Goal: Transaction & Acquisition: Purchase product/service

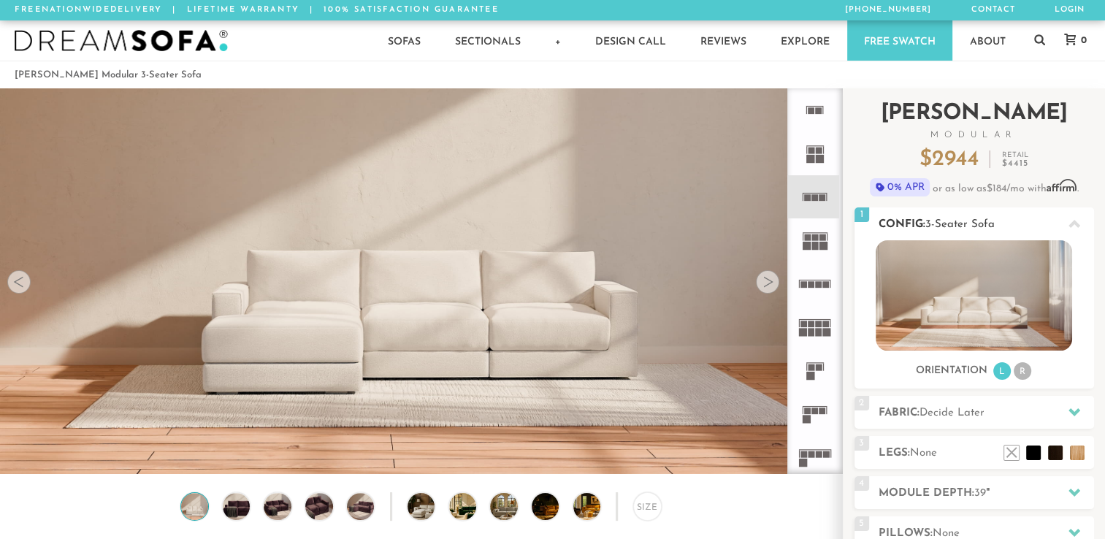
click at [1020, 371] on li "R" at bounding box center [1023, 371] width 18 height 18
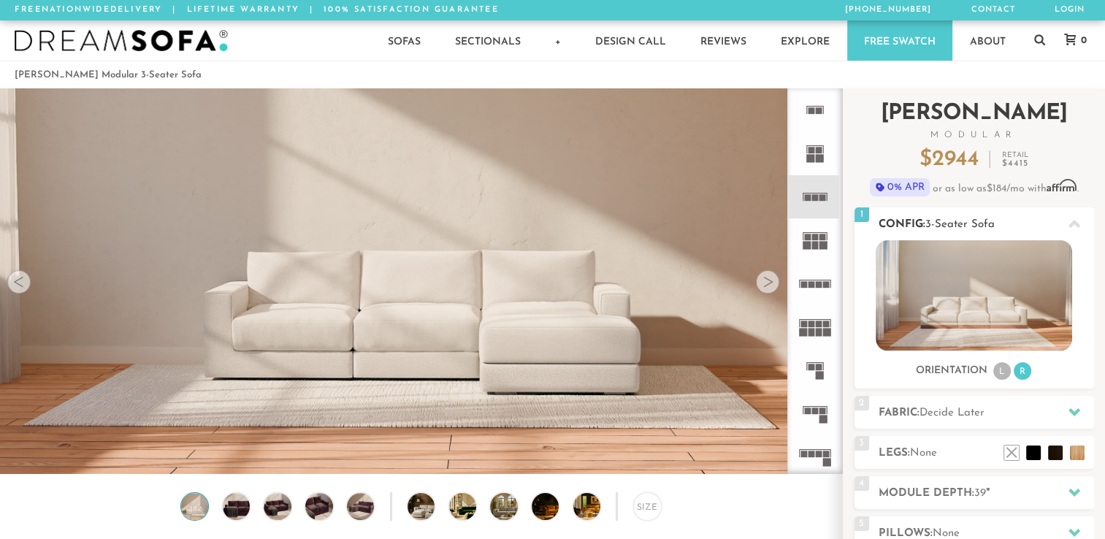
click at [996, 372] on li "L" at bounding box center [1002, 371] width 18 height 18
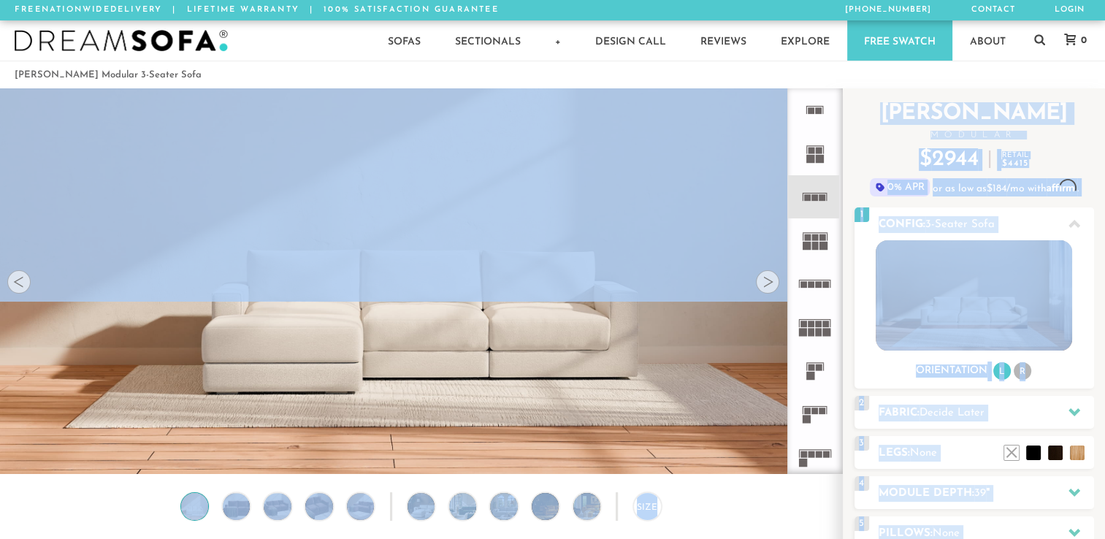
drag, startPoint x: 818, startPoint y: 107, endPoint x: 493, endPoint y: 289, distance: 372.4
click at [493, 289] on div "Lifetime Warranty American Made Personalized by You Designer Experience [PHONE_…" at bounding box center [552, 281] width 1105 height 386
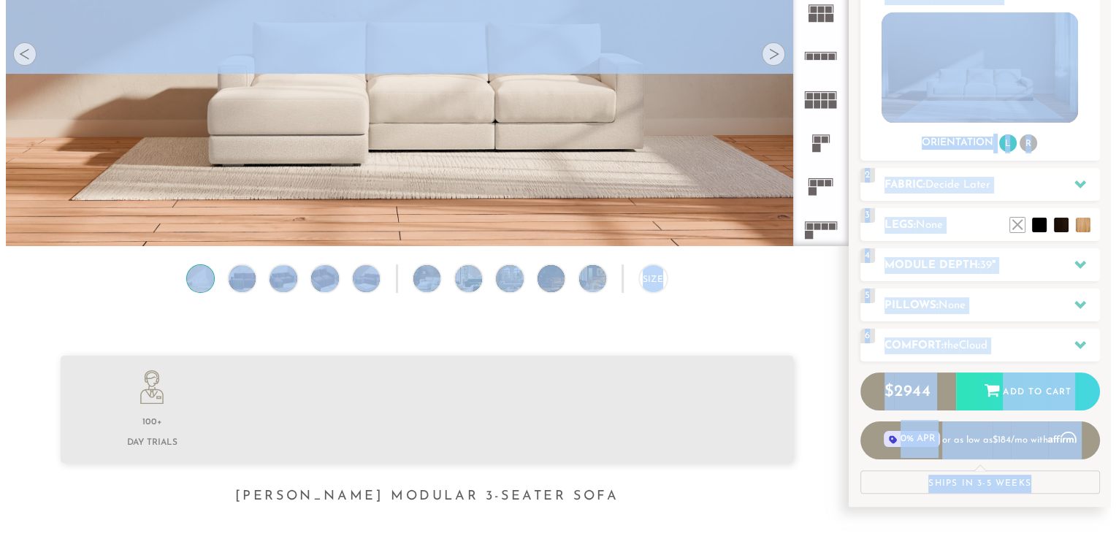
scroll to position [234, 0]
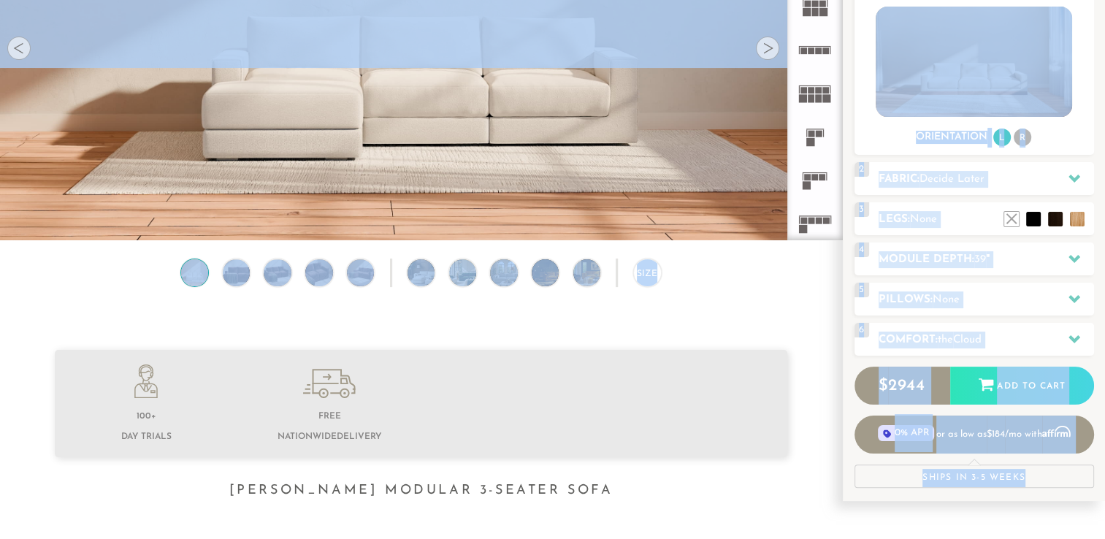
click at [649, 167] on img at bounding box center [421, 24] width 842 height 474
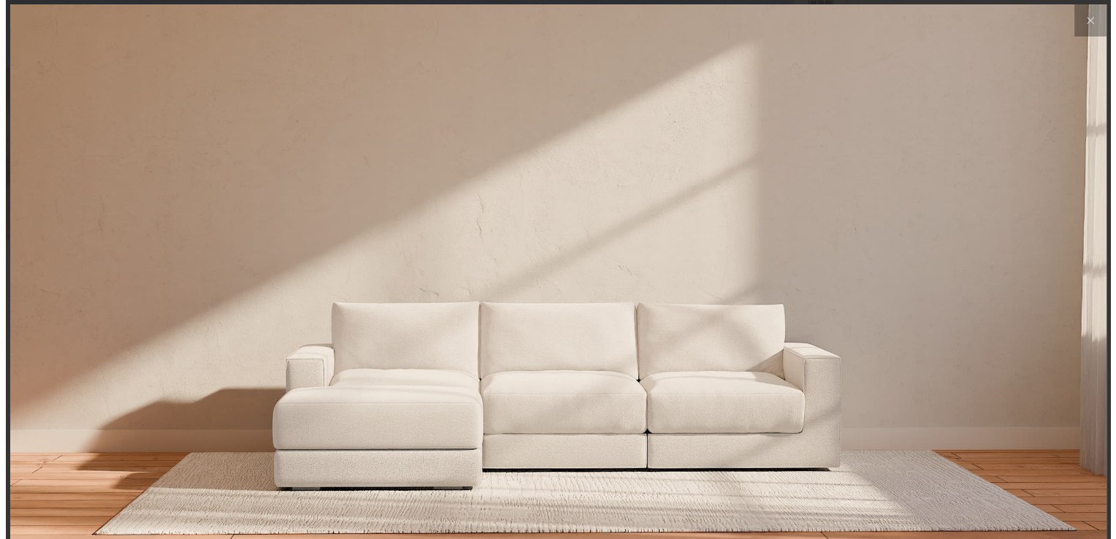
scroll to position [16248, 1104]
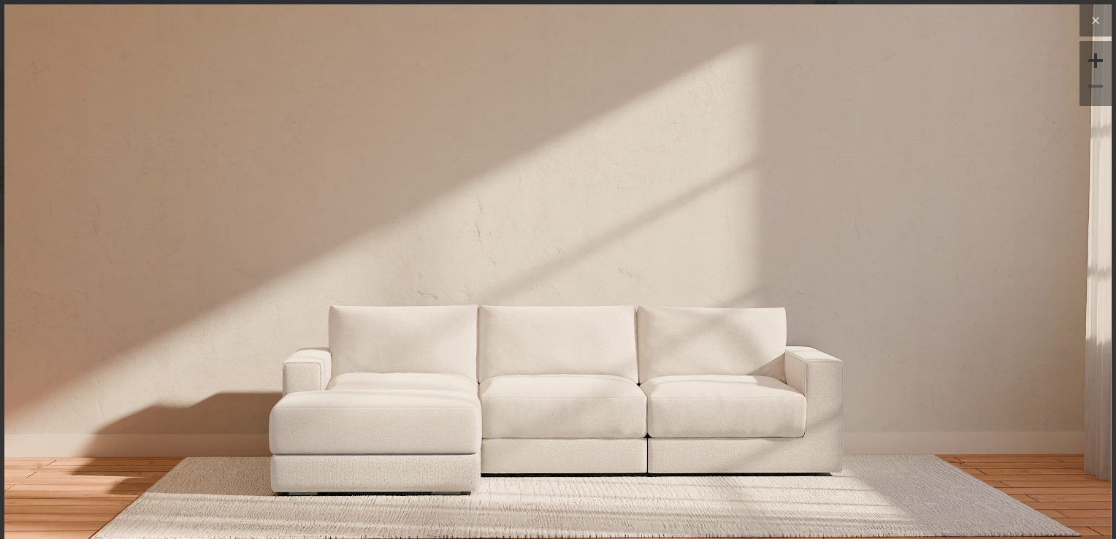
click at [1087, 25] on icon at bounding box center [1096, 21] width 18 height 18
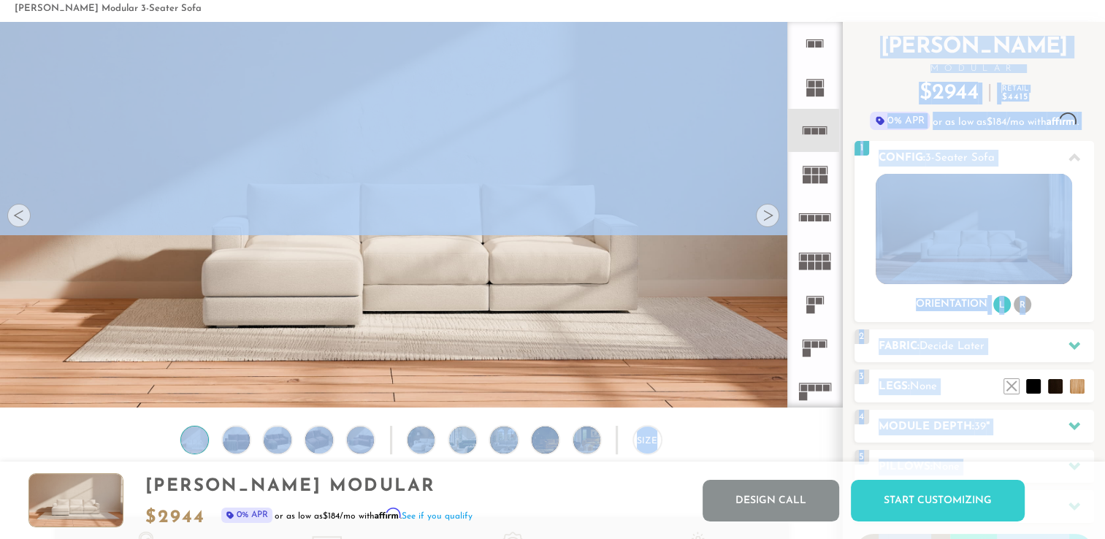
scroll to position [0, 0]
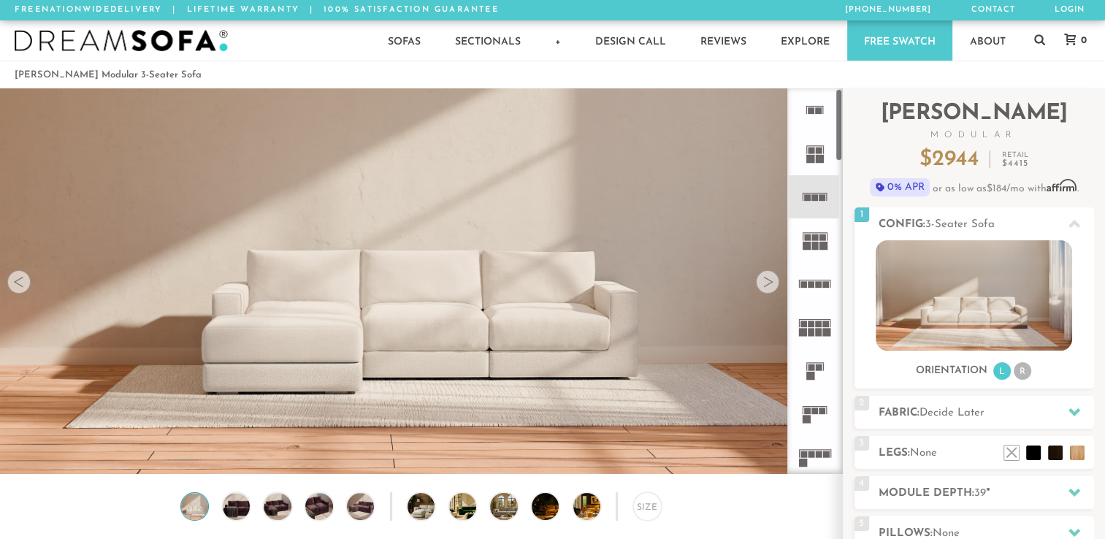
click at [780, 78] on ol "[PERSON_NAME] Modular 3-Seater Sofa" at bounding box center [553, 75] width 1076 height 20
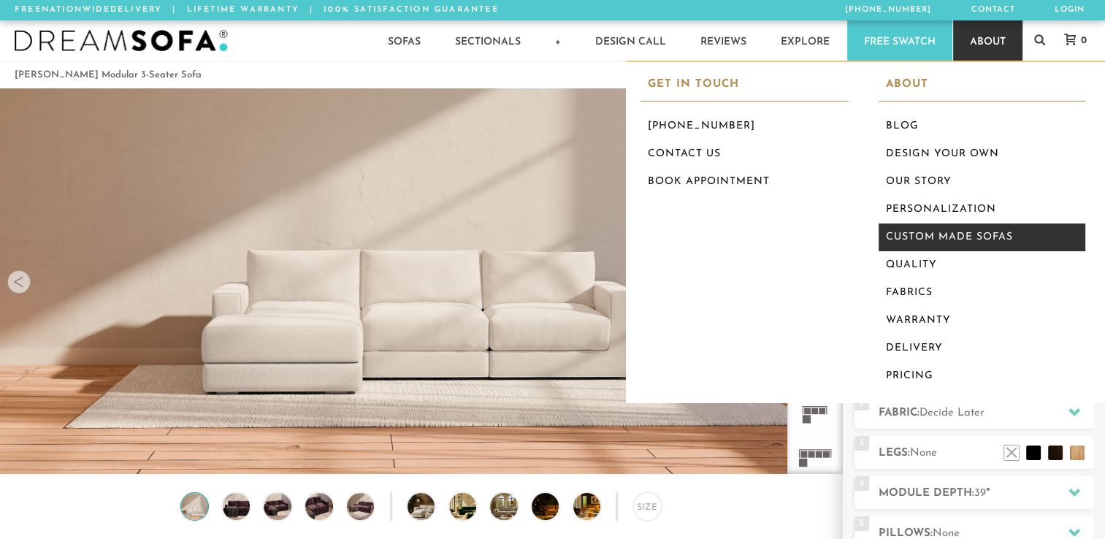
click at [979, 237] on link "Custom Made Sofas" at bounding box center [982, 237] width 207 height 28
